Goal: Transaction & Acquisition: Purchase product/service

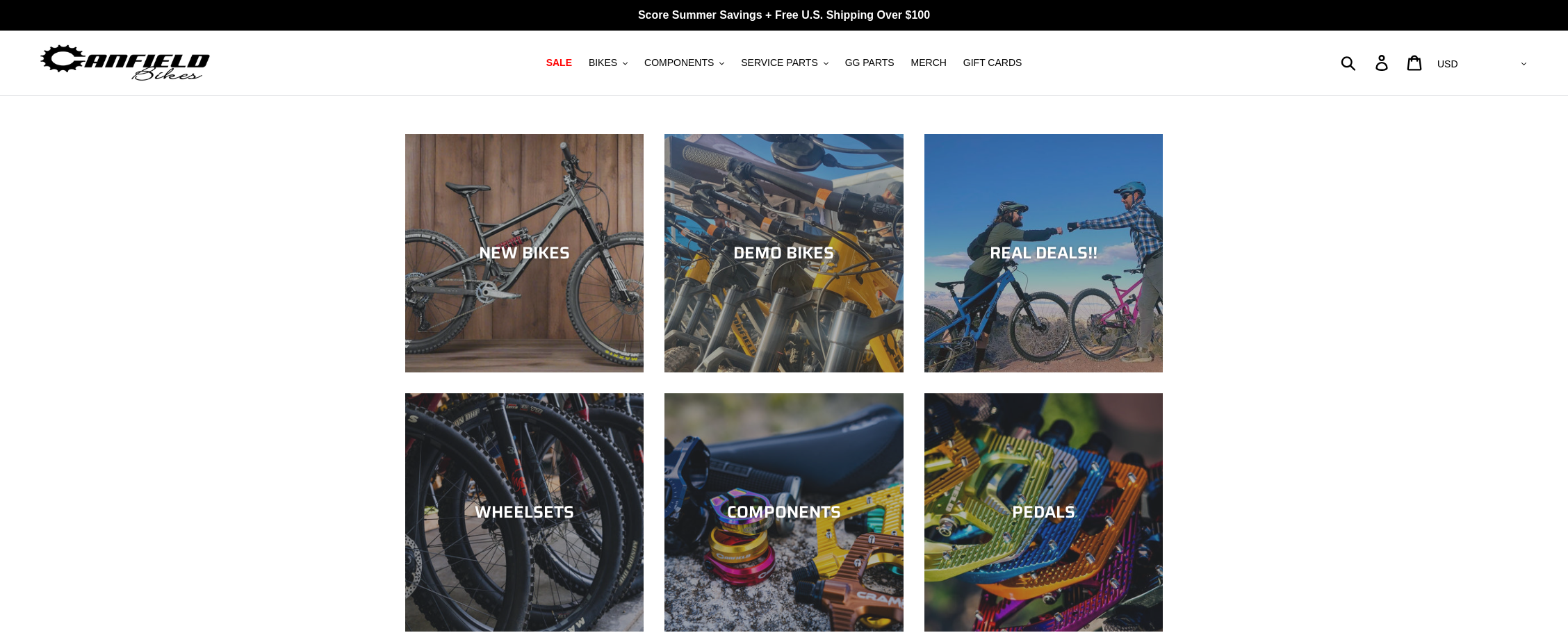
click at [1083, 254] on div "REAL DEALS!!" at bounding box center [1044, 253] width 238 height 20
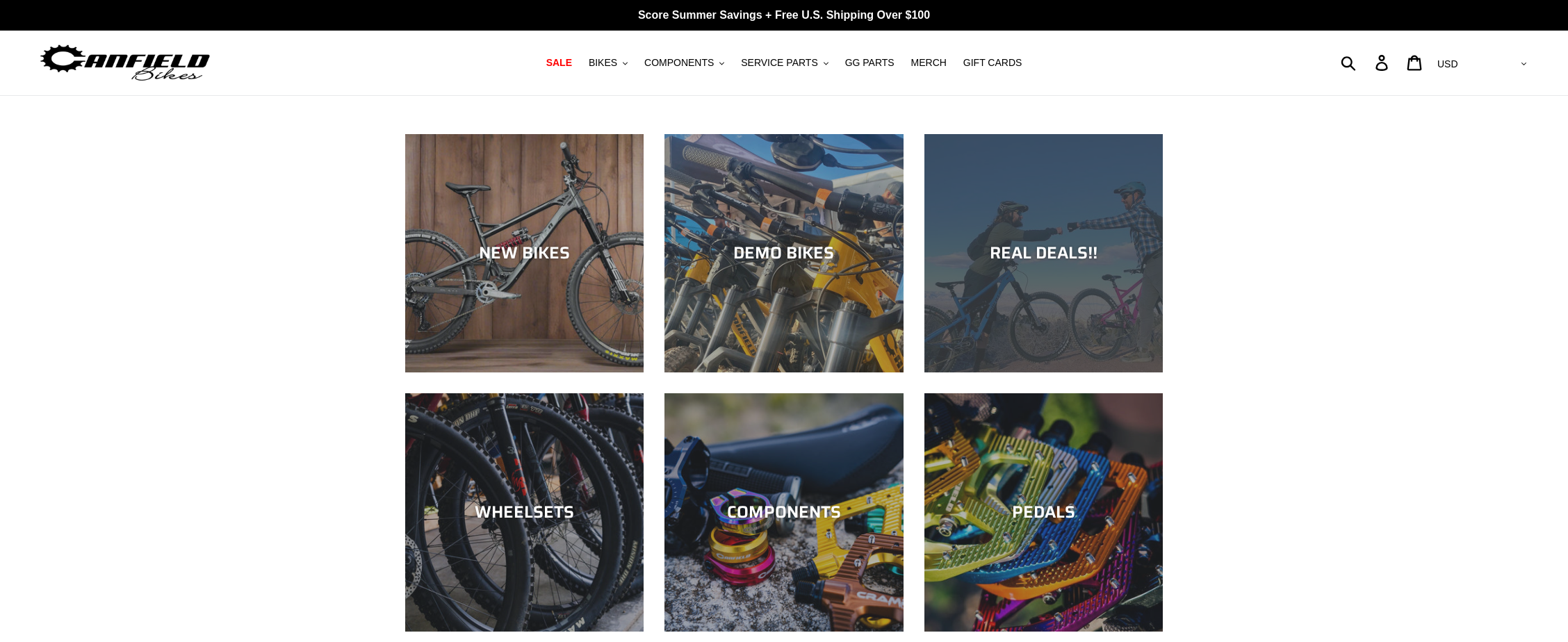
drag, startPoint x: 0, startPoint y: 0, endPoint x: 1083, endPoint y: 255, distance: 1112.6
click at [1083, 255] on div "REAL DEALS!!" at bounding box center [1044, 253] width 238 height 20
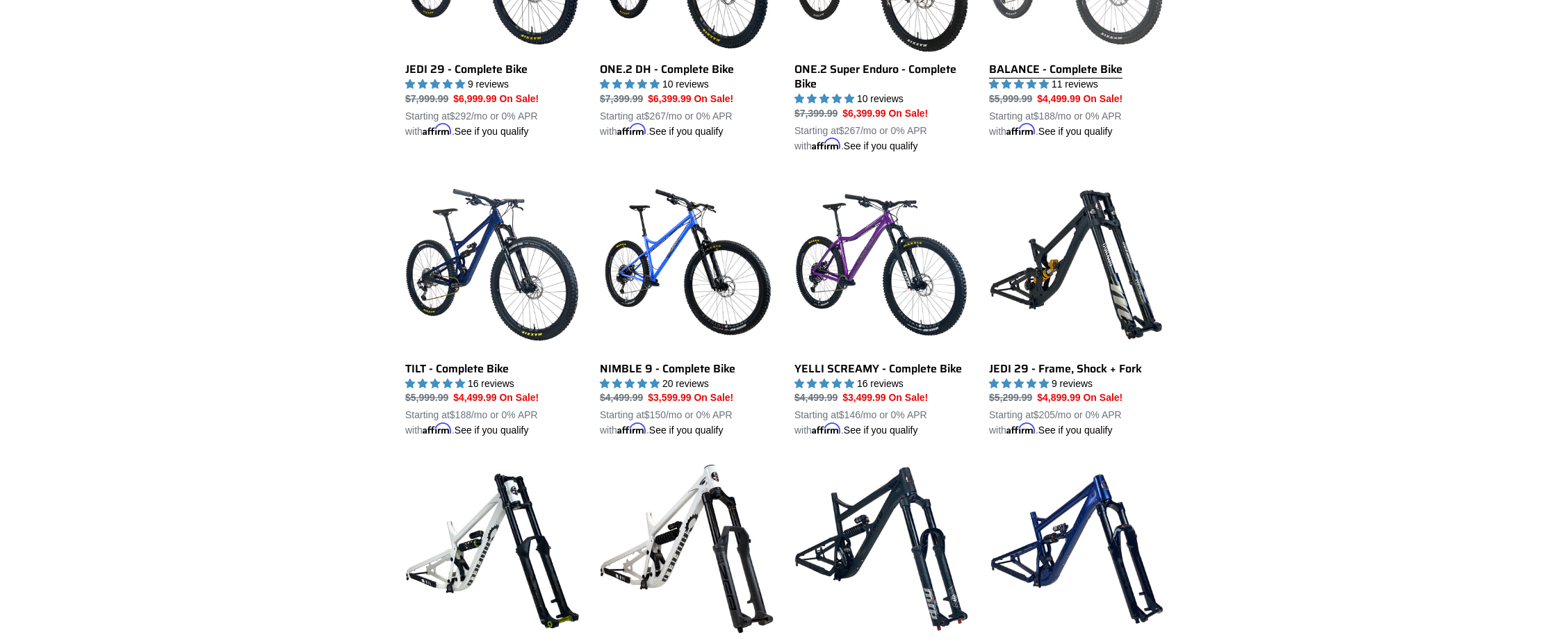
scroll to position [360, 0]
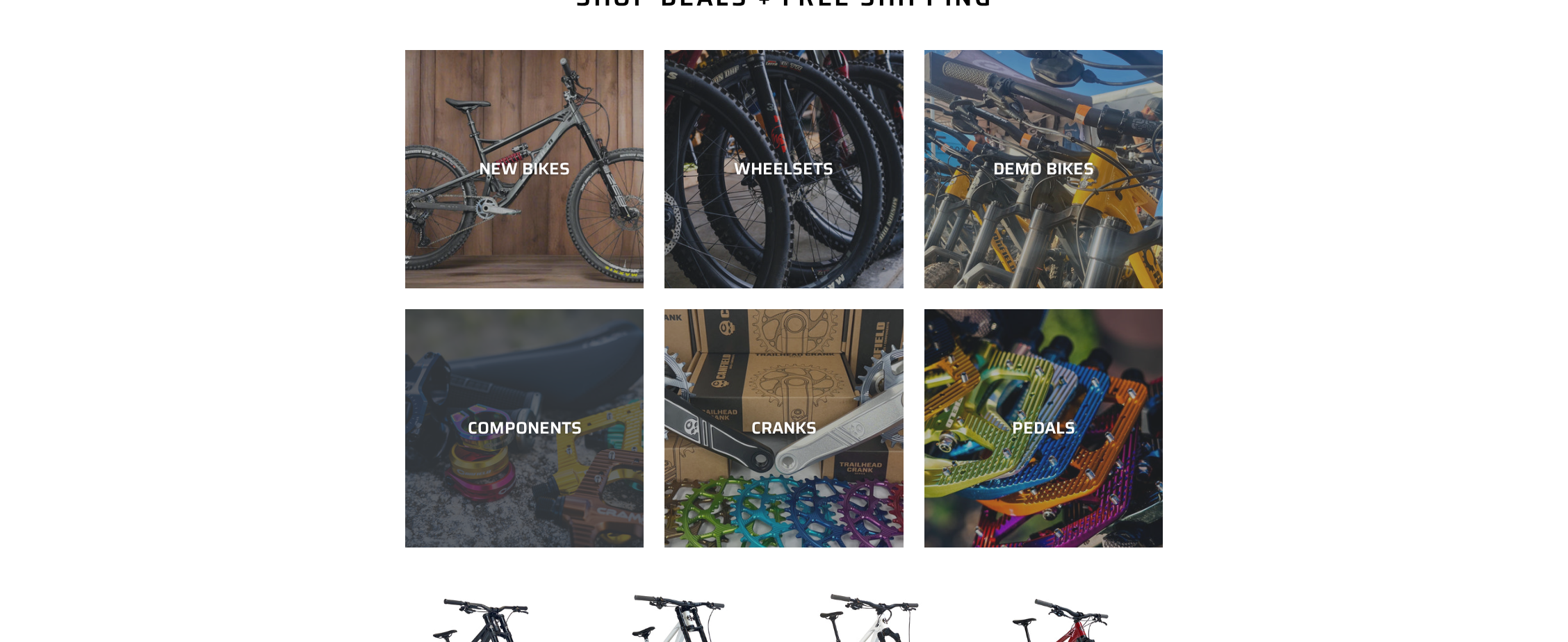
click at [539, 547] on div "COMPONENTS" at bounding box center [524, 547] width 238 height 0
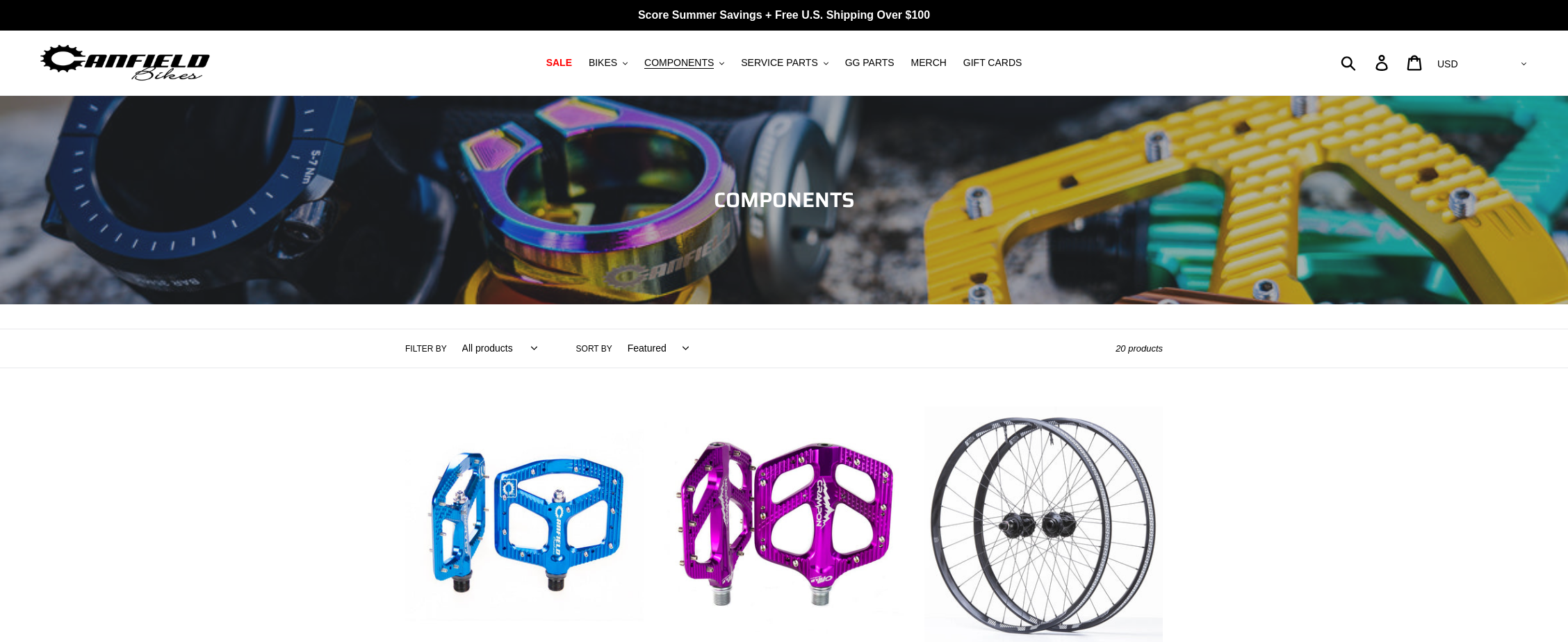
scroll to position [213, 0]
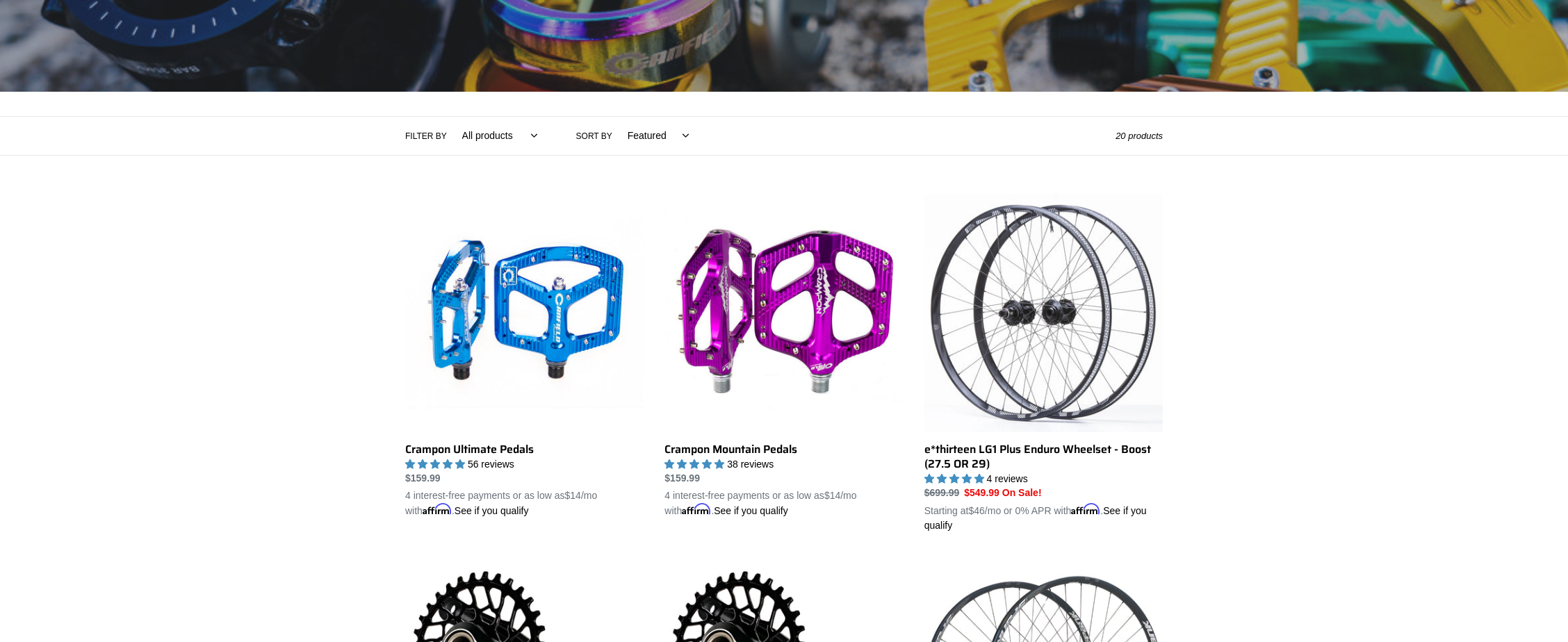
select select "price-ascending"
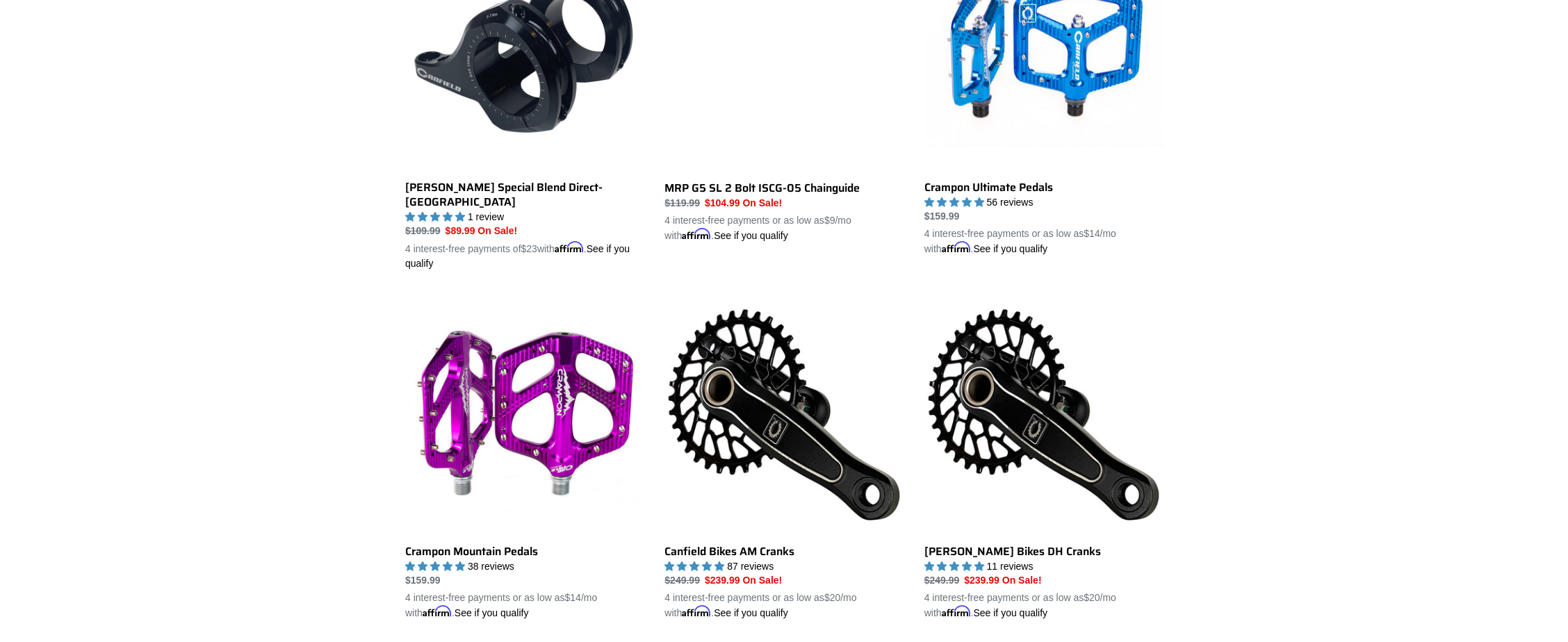
scroll to position [2257, 0]
